Goal: Information Seeking & Learning: Learn about a topic

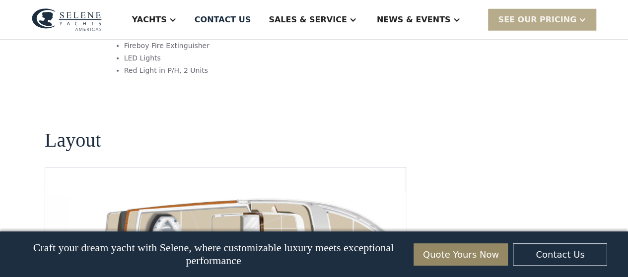
scroll to position [1489, 0]
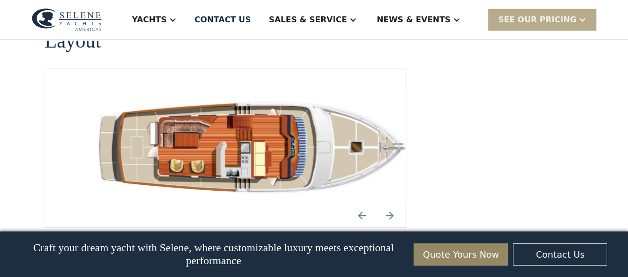
click at [362, 204] on img "Previous slide" at bounding box center [362, 216] width 24 height 24
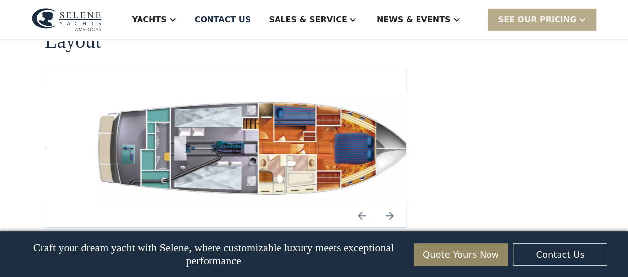
click at [363, 204] on img "Previous slide" at bounding box center [362, 216] width 24 height 24
click at [390, 204] on img "Next slide" at bounding box center [390, 216] width 24 height 24
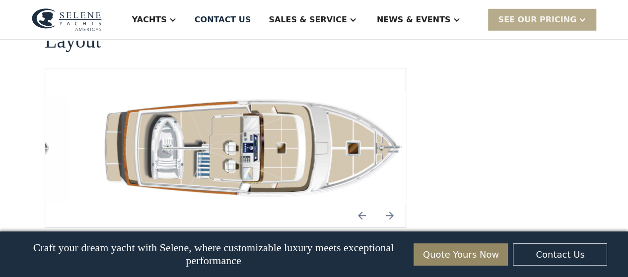
click at [363, 204] on img "Previous slide" at bounding box center [362, 216] width 24 height 24
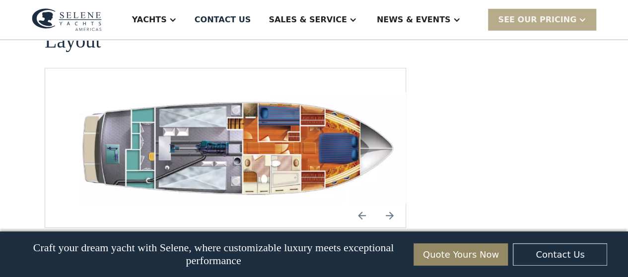
click at [248, 127] on img "open lightbox" at bounding box center [241, 147] width 344 height 111
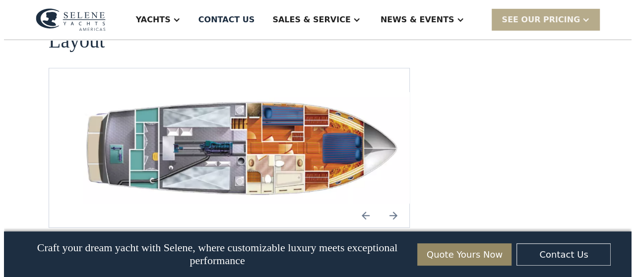
scroll to position [1490, 0]
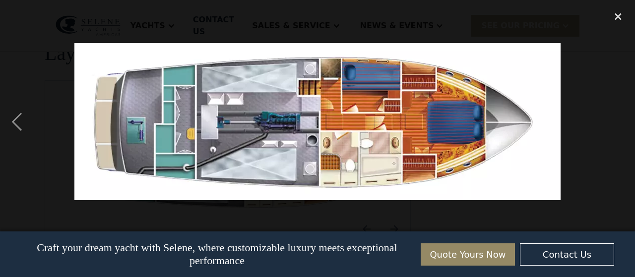
click at [577, 102] on div at bounding box center [317, 121] width 635 height 233
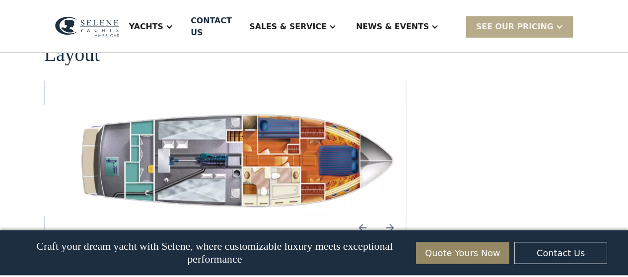
scroll to position [1489, 0]
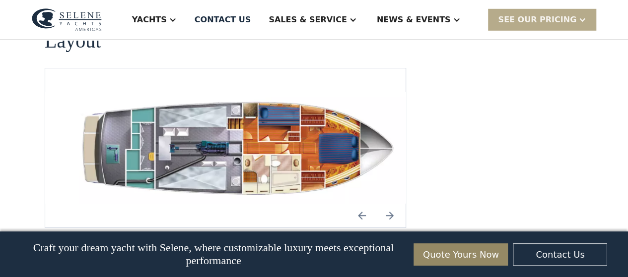
click at [359, 204] on img "Previous slide" at bounding box center [362, 216] width 24 height 24
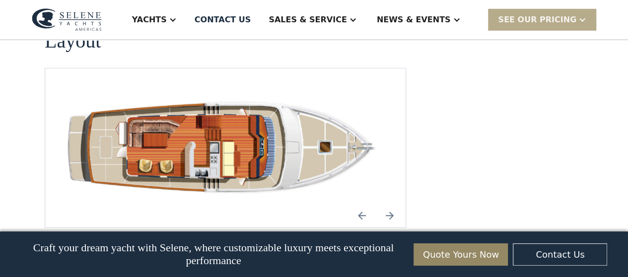
click at [293, 117] on img "open lightbox" at bounding box center [225, 147] width 344 height 111
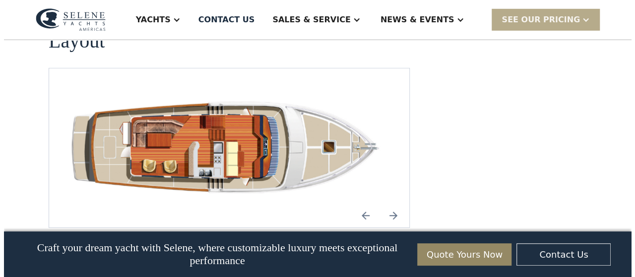
scroll to position [1490, 0]
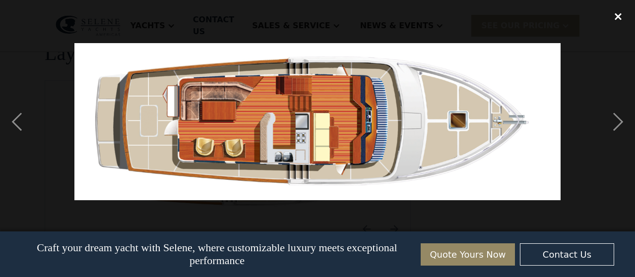
click at [618, 14] on div "close lightbox" at bounding box center [618, 16] width 34 height 22
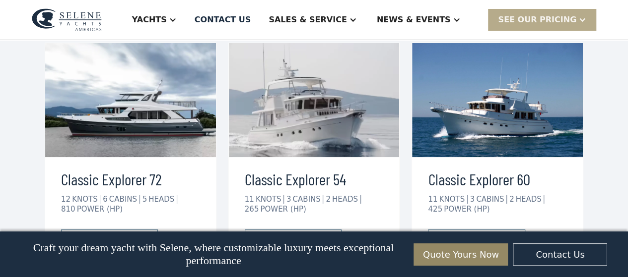
scroll to position [1886, 0]
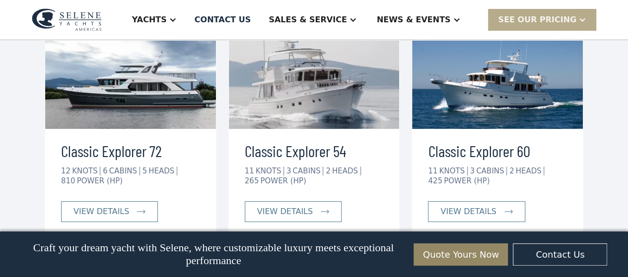
click at [298, 139] on h3 "Classic Explorer 54" at bounding box center [314, 151] width 139 height 24
click at [279, 206] on div "view details" at bounding box center [285, 212] width 56 height 12
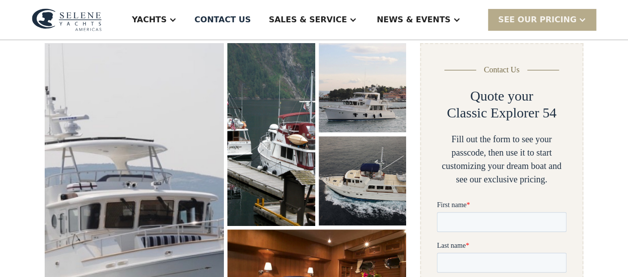
scroll to position [198, 0]
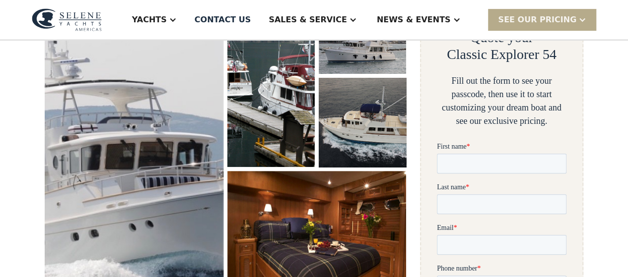
click at [334, 127] on img "open lightbox" at bounding box center [362, 122] width 92 height 95
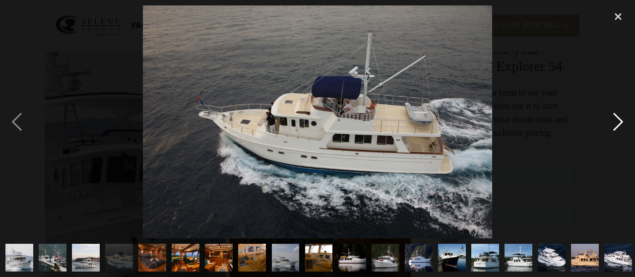
click at [616, 121] on div "next image" at bounding box center [618, 121] width 34 height 233
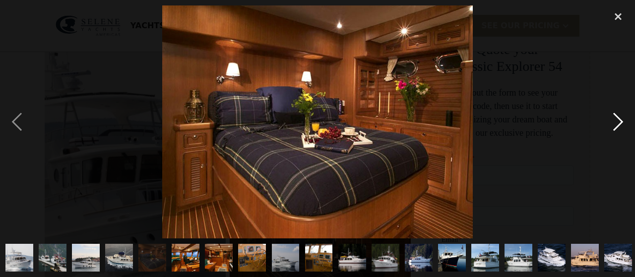
click at [616, 121] on div "next image" at bounding box center [618, 121] width 34 height 233
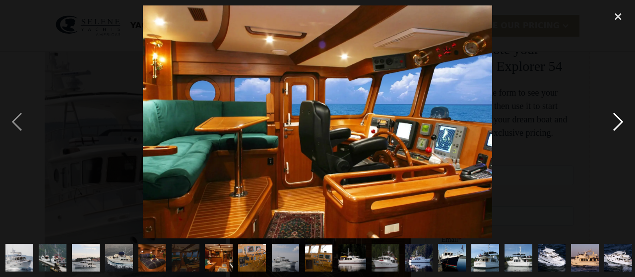
click at [616, 121] on div "next image" at bounding box center [618, 121] width 34 height 233
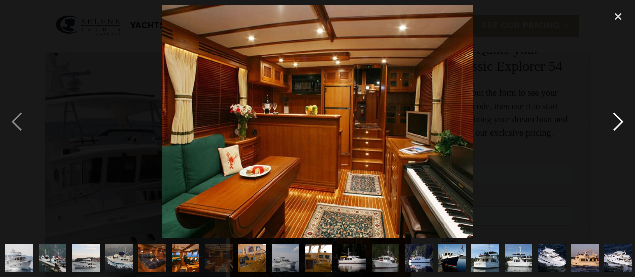
click at [616, 121] on div "next image" at bounding box center [618, 121] width 34 height 233
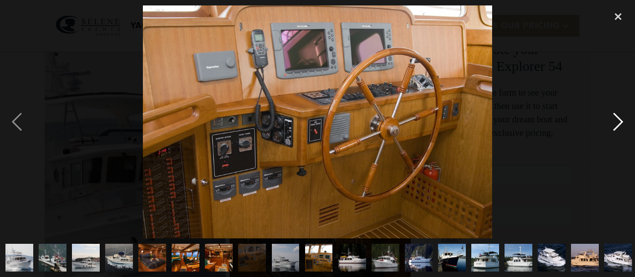
click at [616, 121] on div "next image" at bounding box center [618, 121] width 34 height 233
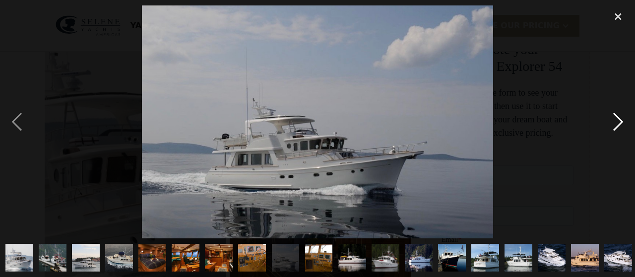
click at [616, 121] on div "next image" at bounding box center [618, 121] width 34 height 233
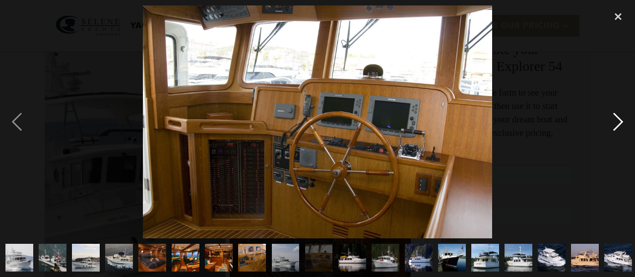
click at [616, 121] on div "next image" at bounding box center [618, 121] width 34 height 233
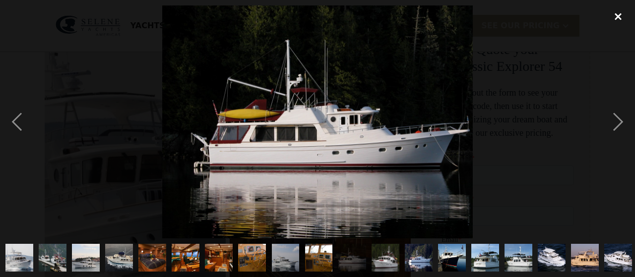
click at [619, 17] on div "close lightbox" at bounding box center [618, 16] width 34 height 22
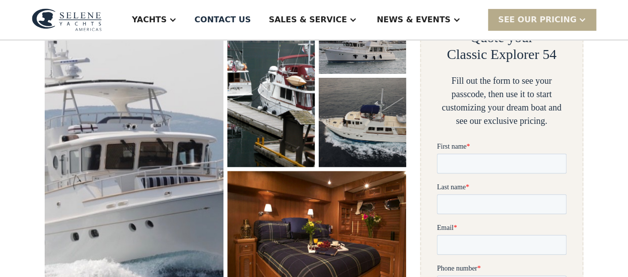
scroll to position [99, 0]
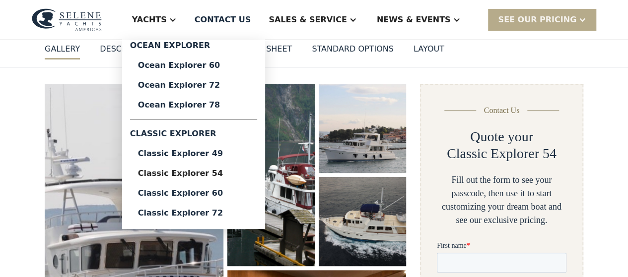
click at [167, 18] on div "Yachts" at bounding box center [149, 20] width 35 height 12
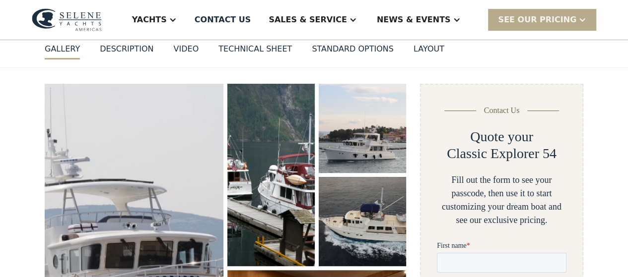
click at [167, 18] on div "Yachts" at bounding box center [149, 20] width 35 height 12
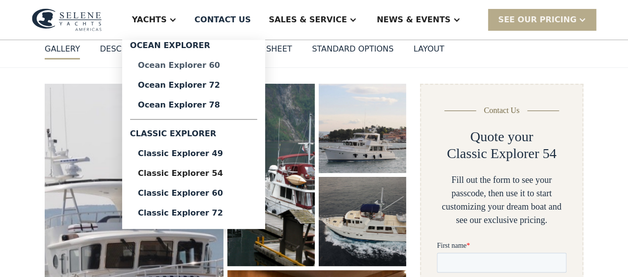
click at [212, 66] on div "Ocean Explorer 60" at bounding box center [193, 66] width 111 height 8
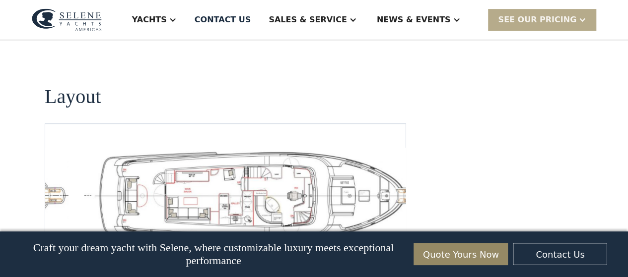
scroll to position [2183, 0]
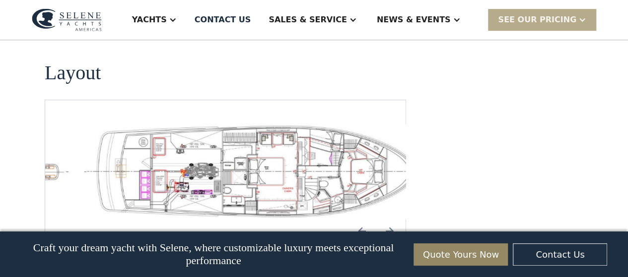
click at [254, 124] on img "open lightbox" at bounding box center [256, 171] width 344 height 95
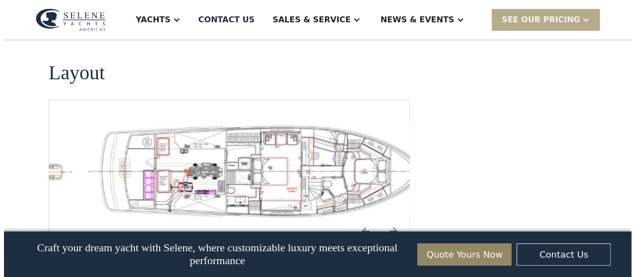
scroll to position [2188, 0]
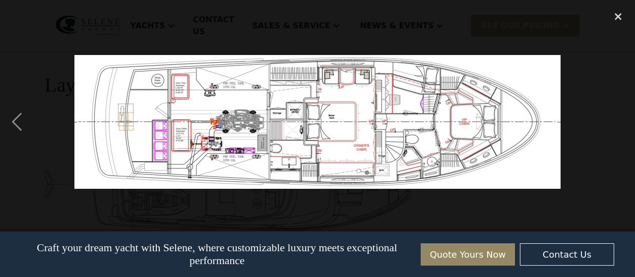
click at [605, 90] on div "next image" at bounding box center [618, 121] width 34 height 233
click at [616, 13] on div "close lightbox" at bounding box center [618, 16] width 34 height 22
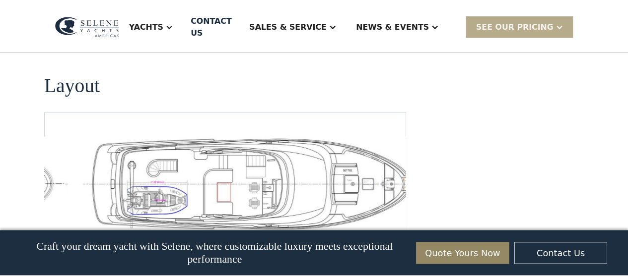
scroll to position [2183, 0]
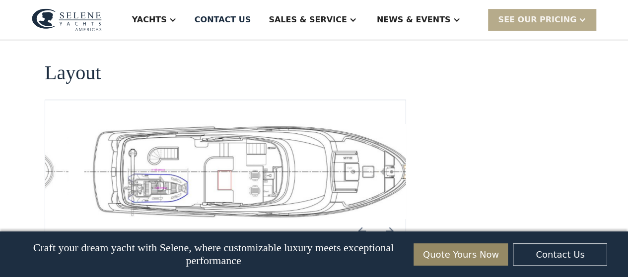
click at [391, 219] on img "Next slide" at bounding box center [390, 231] width 24 height 24
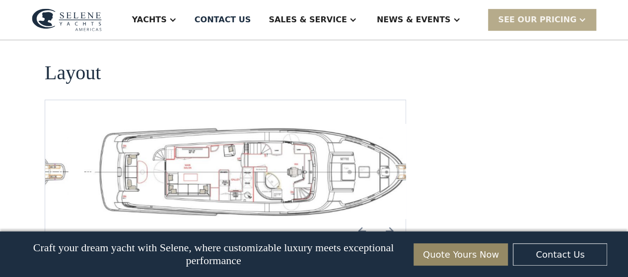
click at [391, 219] on img "Next slide" at bounding box center [390, 231] width 24 height 24
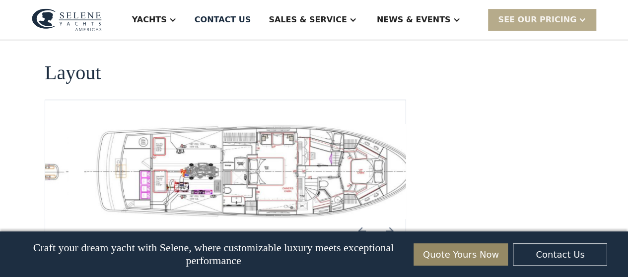
click at [363, 219] on img "Previous slide" at bounding box center [362, 231] width 24 height 24
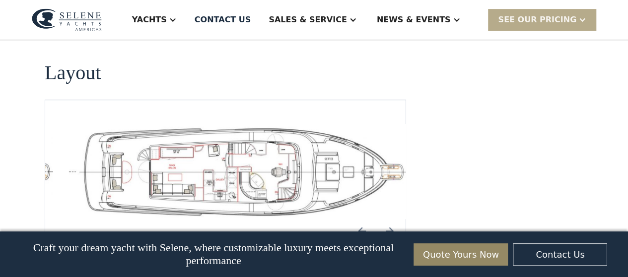
click at [287, 124] on img "open lightbox" at bounding box center [241, 171] width 344 height 95
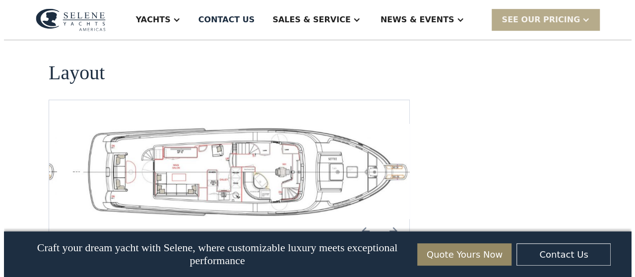
scroll to position [2188, 0]
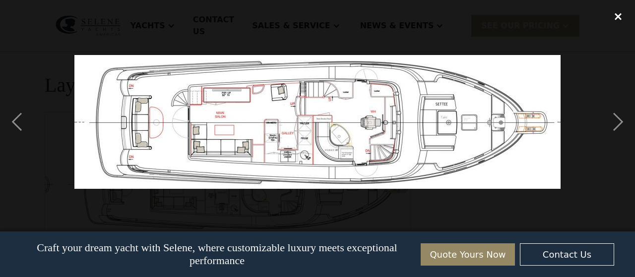
click at [618, 16] on div "close lightbox" at bounding box center [618, 16] width 34 height 22
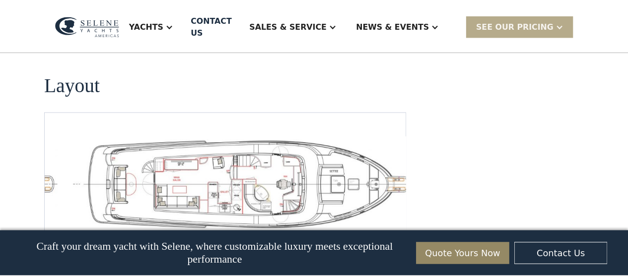
scroll to position [2183, 0]
